Goal: Task Accomplishment & Management: Manage account settings

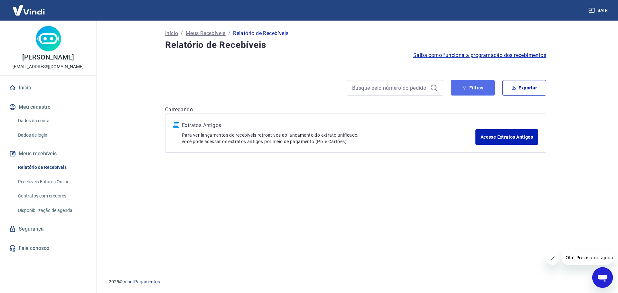
click at [478, 88] on button "Filtros" at bounding box center [473, 87] width 44 height 15
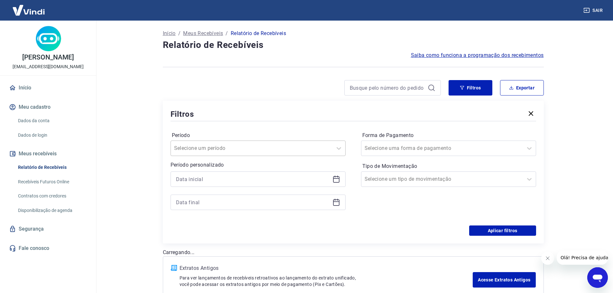
click at [261, 148] on div at bounding box center [251, 148] width 155 height 9
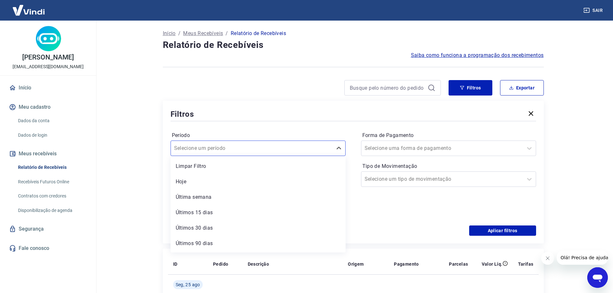
click at [273, 87] on div at bounding box center [302, 87] width 278 height 15
click at [334, 179] on icon at bounding box center [336, 178] width 6 height 1
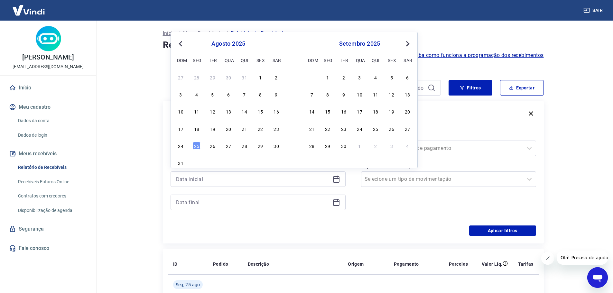
click at [179, 44] on button "Previous Month" at bounding box center [181, 44] width 8 height 8
click at [391, 76] on div "1" at bounding box center [392, 77] width 8 height 8
type input "[DATE]"
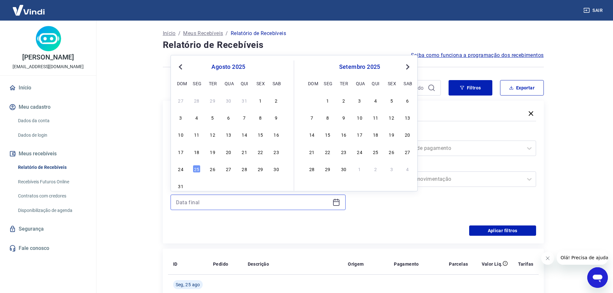
click at [320, 202] on input at bounding box center [253, 203] width 154 height 10
click at [345, 154] on div "23" at bounding box center [344, 152] width 8 height 8
click at [310, 203] on input "[DATE]" at bounding box center [253, 203] width 154 height 10
click at [285, 232] on div "Aplicar filtros" at bounding box center [354, 231] width 366 height 10
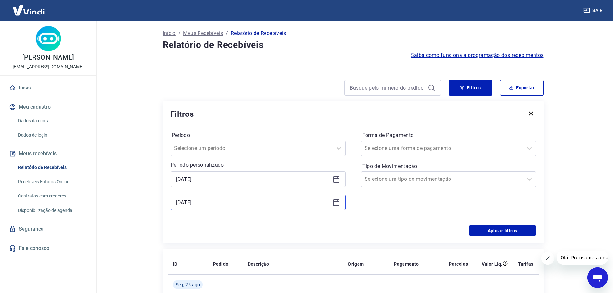
click at [272, 205] on input "[DATE]" at bounding box center [253, 203] width 154 height 10
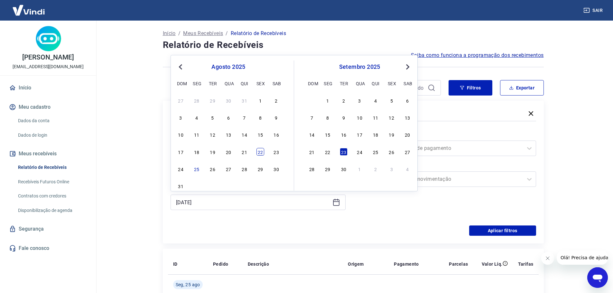
click at [258, 152] on div "22" at bounding box center [261, 152] width 8 height 8
type input "[DATE]"
click at [256, 202] on input "[DATE]" at bounding box center [253, 203] width 154 height 10
click at [412, 222] on div "Período Selecione um período Período personalizado Selected date: [DATE] [DATE]…" at bounding box center [354, 174] width 366 height 103
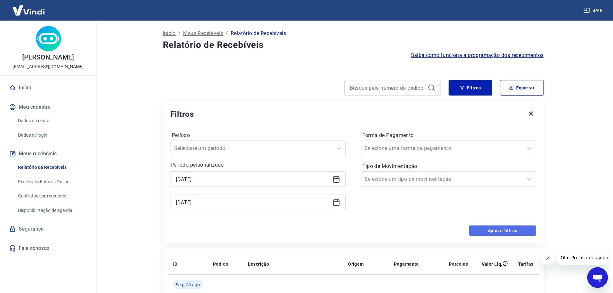
click at [523, 232] on button "Aplicar filtros" at bounding box center [502, 231] width 67 height 10
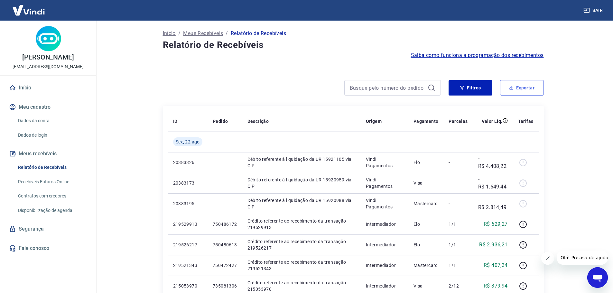
click at [518, 89] on button "Exportar" at bounding box center [522, 87] width 44 height 15
type input "[DATE]"
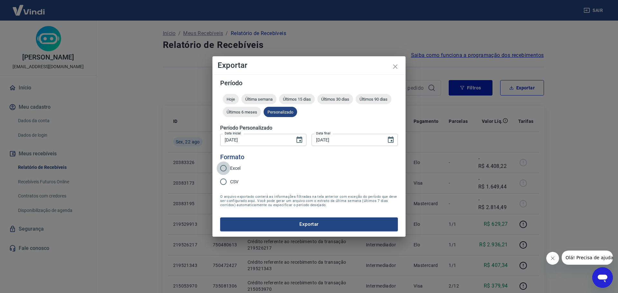
click at [228, 166] on input "Excel" at bounding box center [224, 169] width 14 height 14
radio input "true"
click at [289, 221] on button "Exportar" at bounding box center [309, 225] width 178 height 14
